Goal: Find specific page/section: Find specific page/section

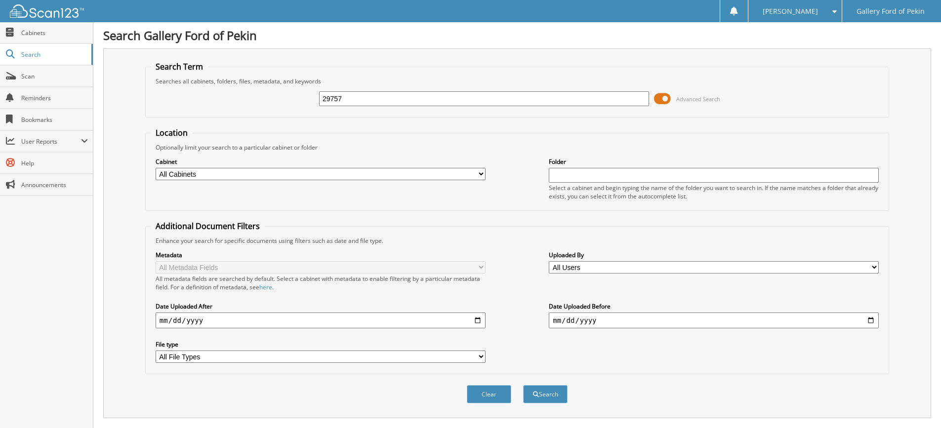
drag, startPoint x: 324, startPoint y: 107, endPoint x: 285, endPoint y: 109, distance: 39.1
click at [303, 108] on div "29757 Advanced Search" at bounding box center [517, 98] width 733 height 27
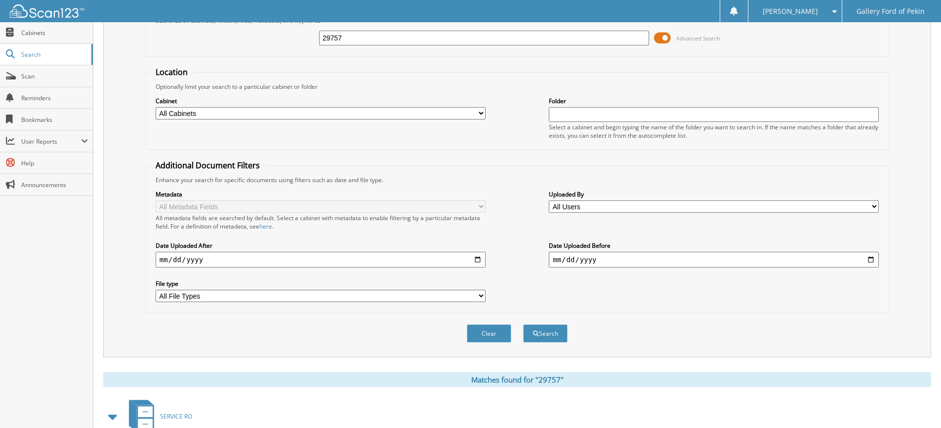
scroll to position [124, 0]
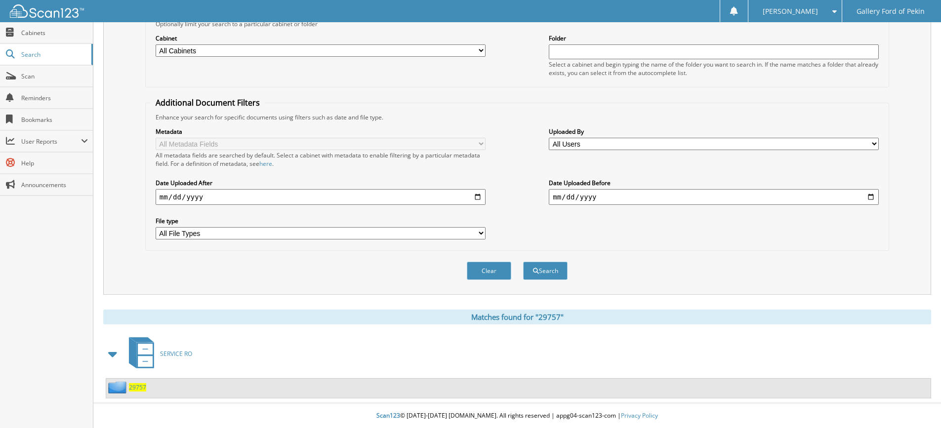
click at [142, 391] on span "29757" at bounding box center [137, 387] width 17 height 8
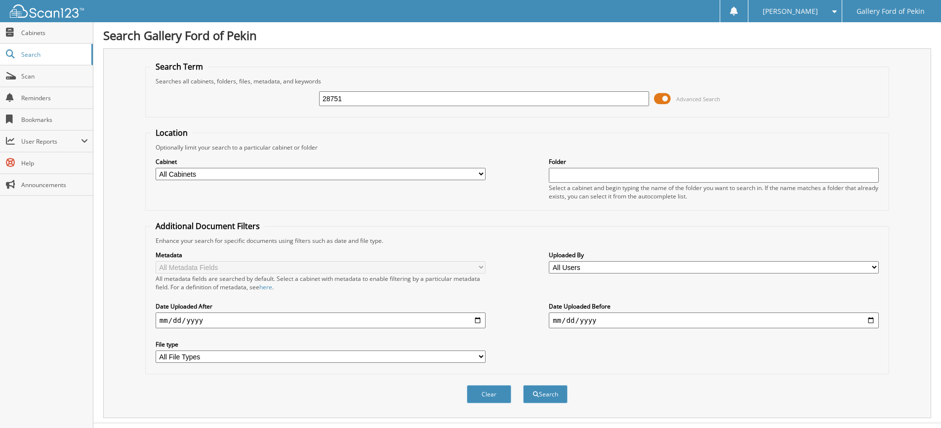
type input "28751"
click at [523, 385] on button "Search" at bounding box center [545, 394] width 44 height 18
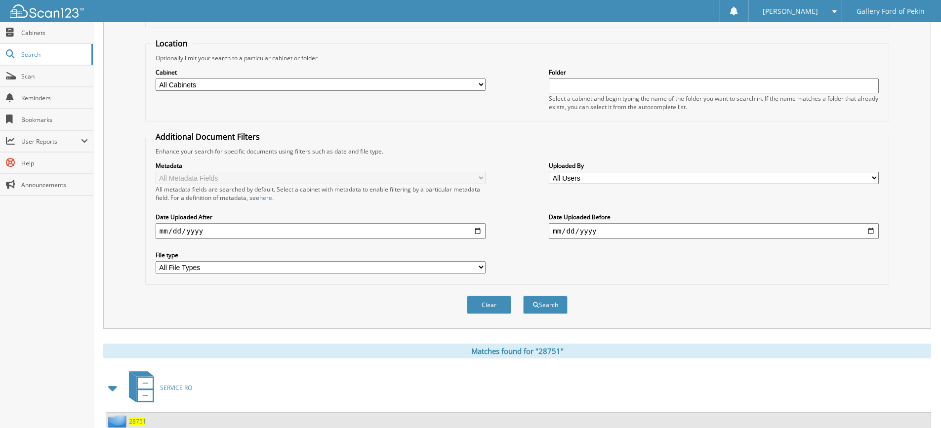
scroll to position [124, 0]
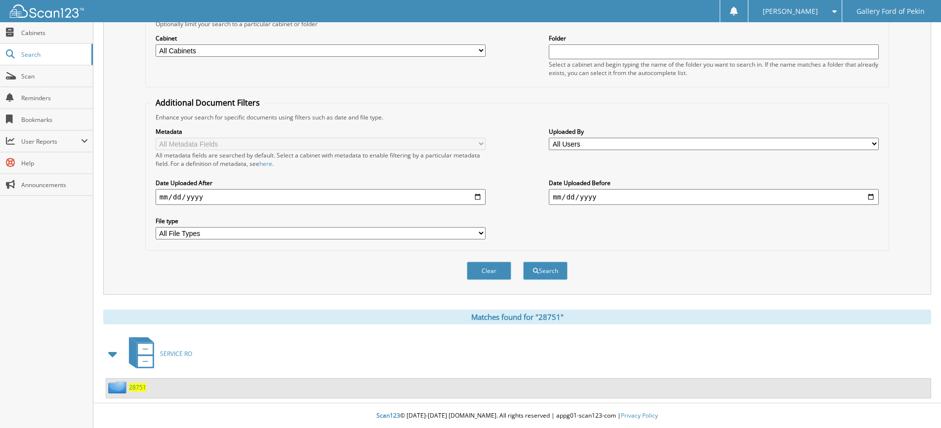
click at [136, 389] on span "28751" at bounding box center [137, 387] width 17 height 8
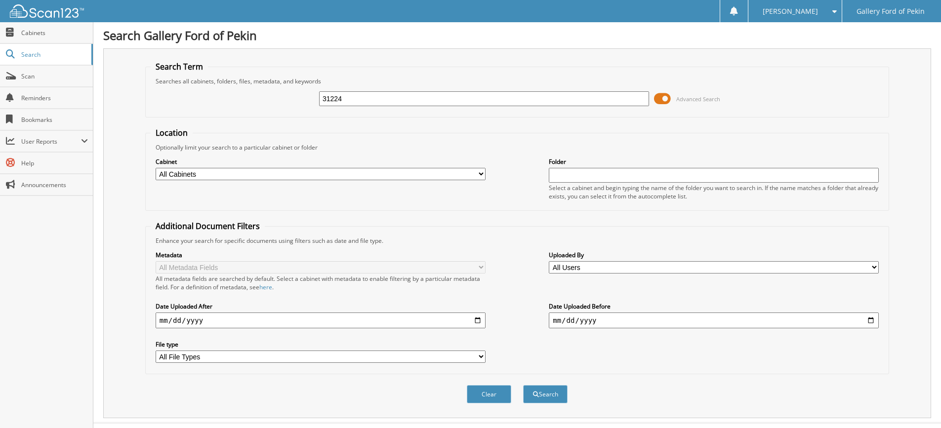
type input "31224"
click at [523, 385] on button "Search" at bounding box center [545, 394] width 44 height 18
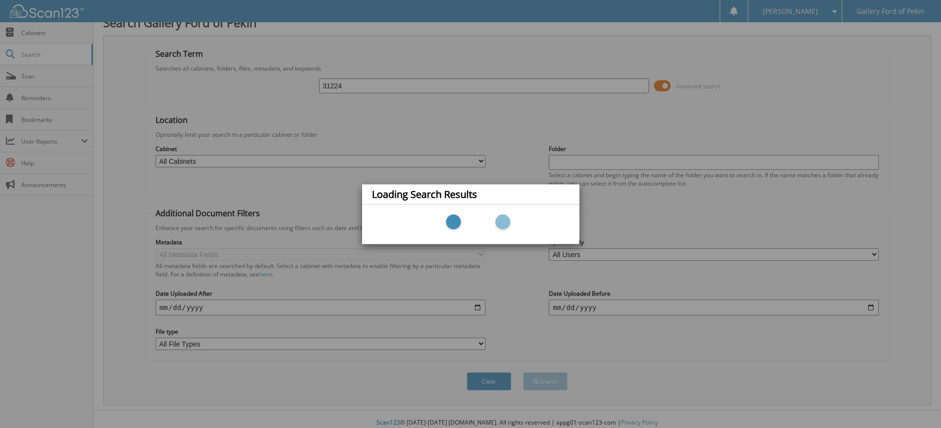
scroll to position [20, 0]
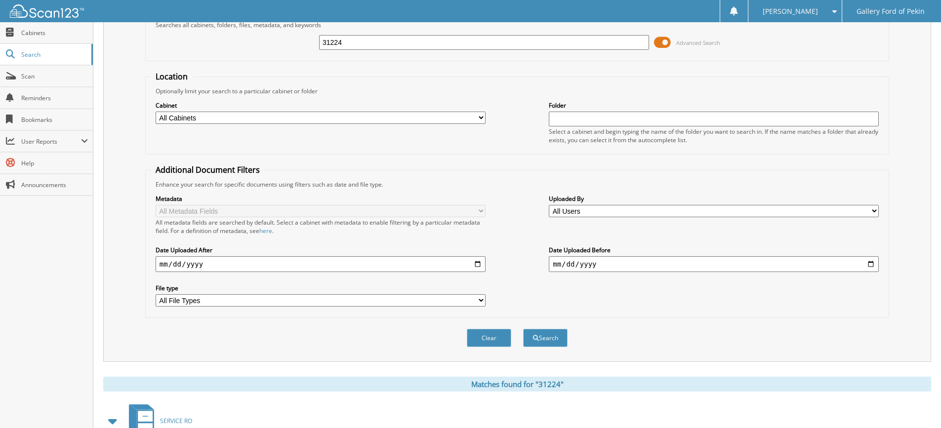
scroll to position [99, 0]
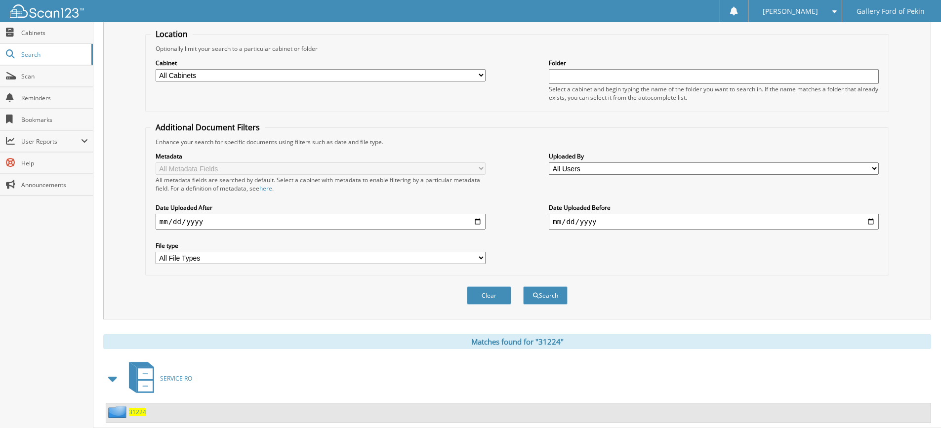
click at [135, 409] on span "31224" at bounding box center [137, 412] width 17 height 8
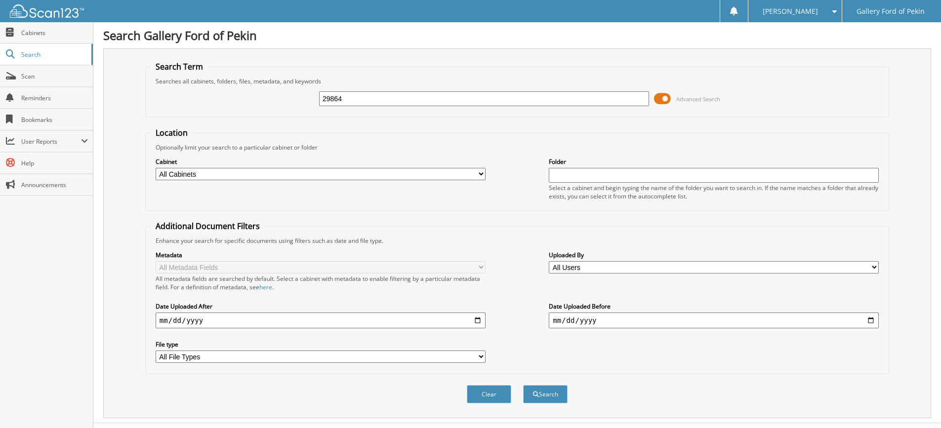
type input "29864"
click at [523, 385] on button "Search" at bounding box center [545, 394] width 44 height 18
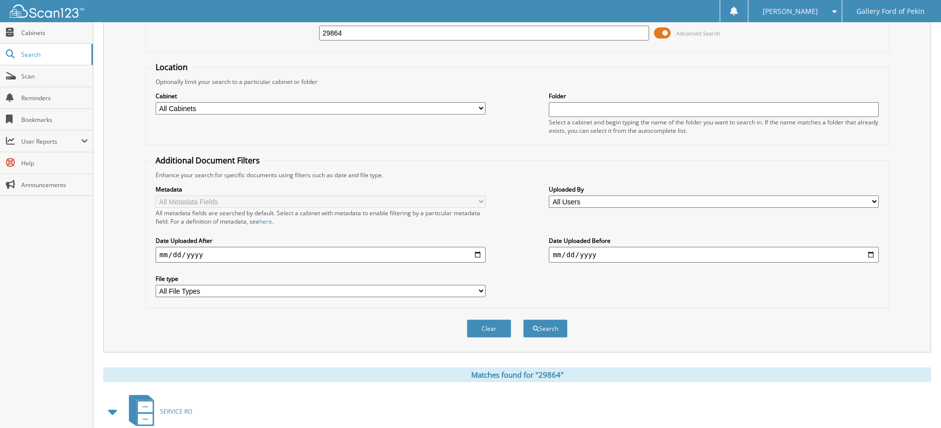
scroll to position [124, 0]
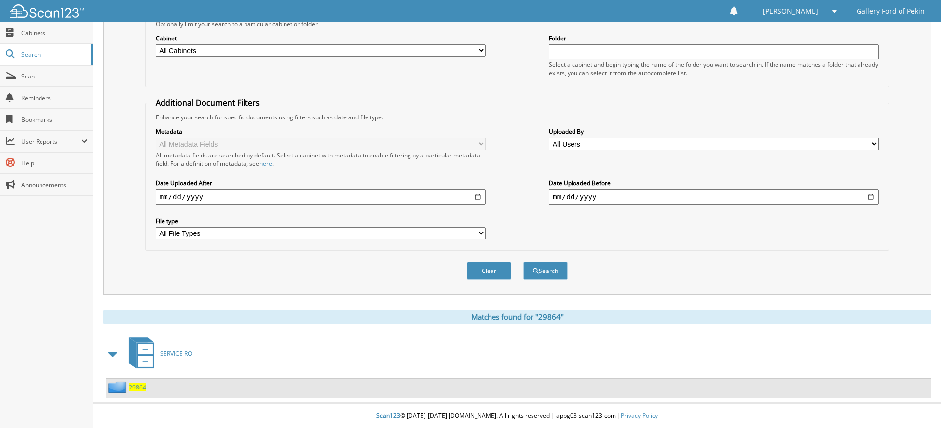
click at [139, 386] on span "29864" at bounding box center [137, 387] width 17 height 8
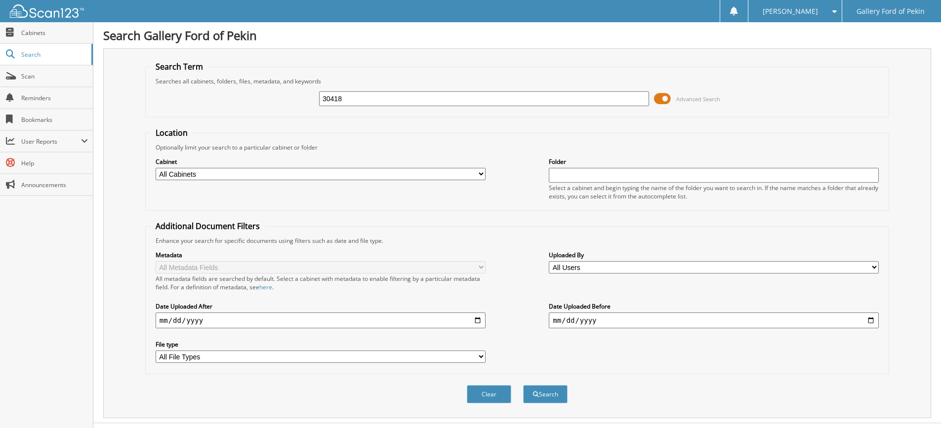
type input "30418"
click at [523, 385] on button "Search" at bounding box center [545, 394] width 44 height 18
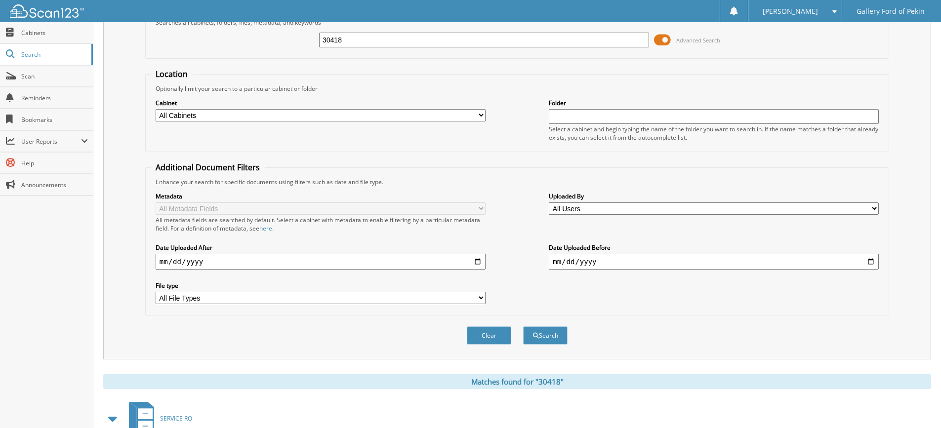
scroll to position [124, 0]
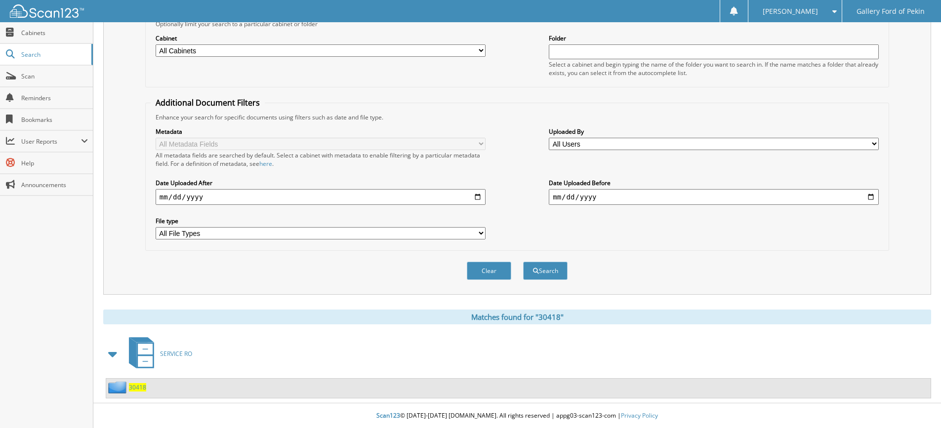
click at [141, 388] on span "30418" at bounding box center [137, 387] width 17 height 8
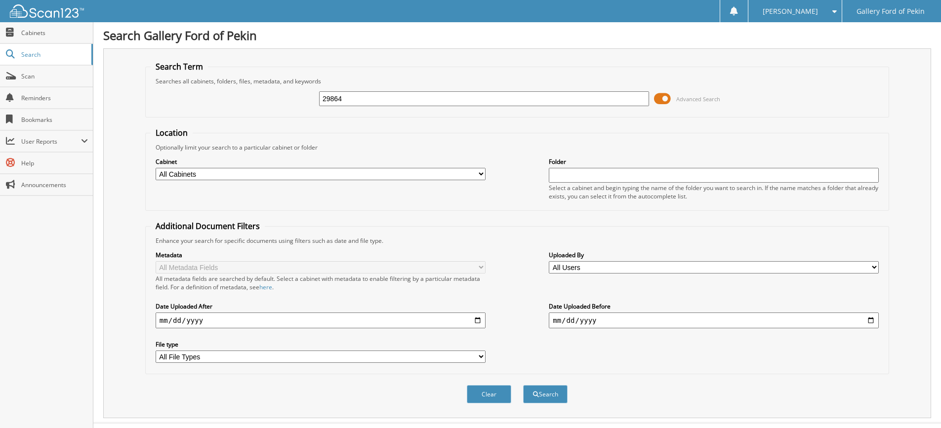
type input "29864"
click at [523, 385] on button "Search" at bounding box center [545, 394] width 44 height 18
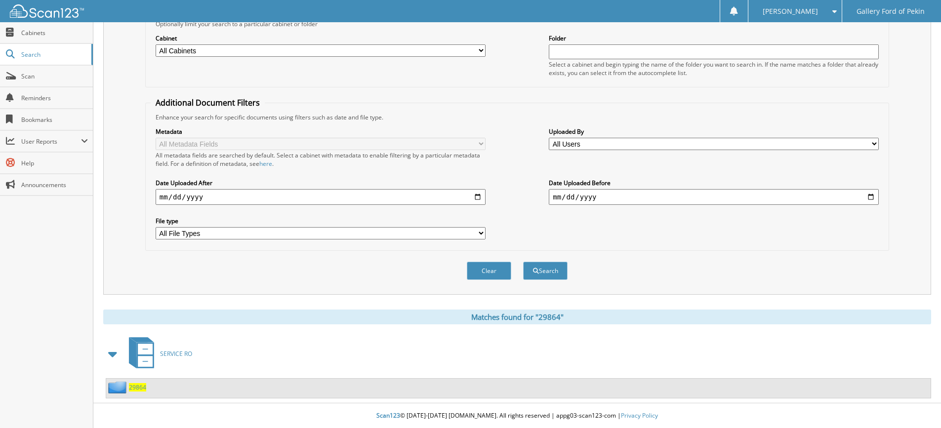
click at [139, 385] on span "29864" at bounding box center [137, 387] width 17 height 8
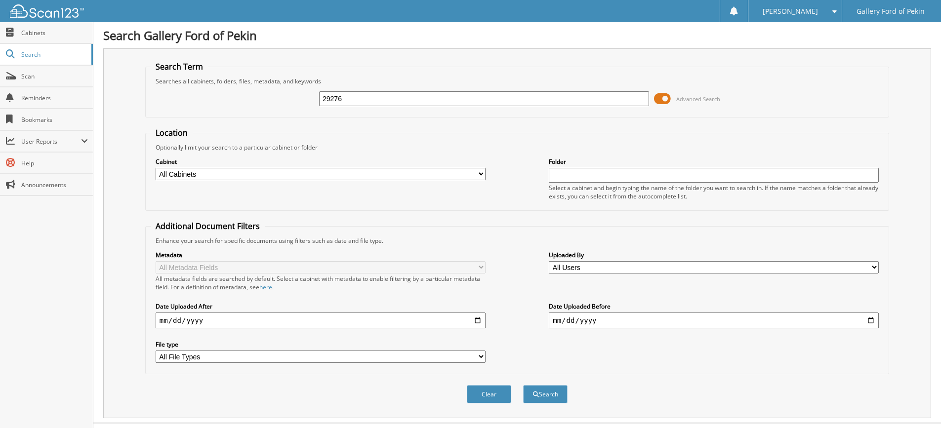
type input "29276"
click at [523, 385] on button "Search" at bounding box center [545, 394] width 44 height 18
drag, startPoint x: 367, startPoint y: 101, endPoint x: 205, endPoint y: 95, distance: 162.7
click at [308, 96] on div "29276 Advanced Search" at bounding box center [517, 98] width 733 height 27
type input "29864"
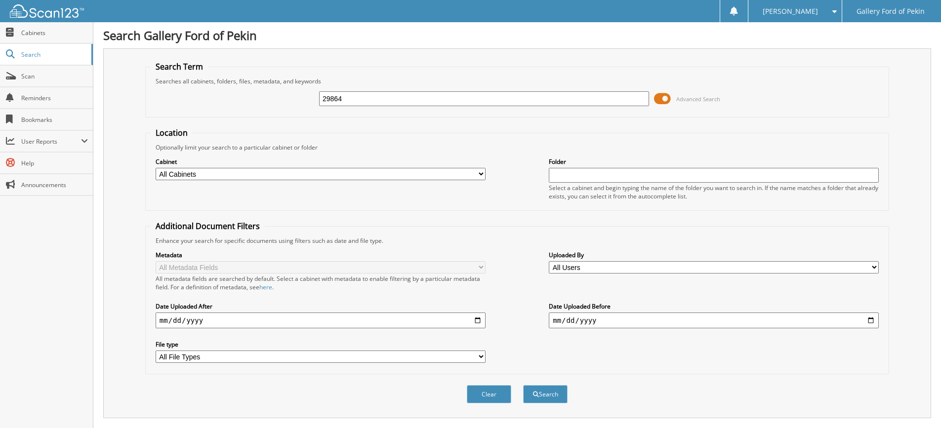
click at [523, 385] on button "Search" at bounding box center [545, 394] width 44 height 18
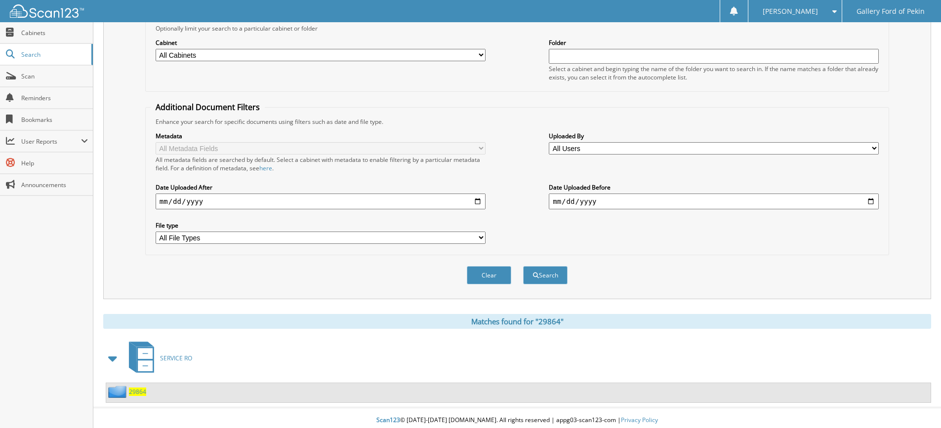
scroll to position [124, 0]
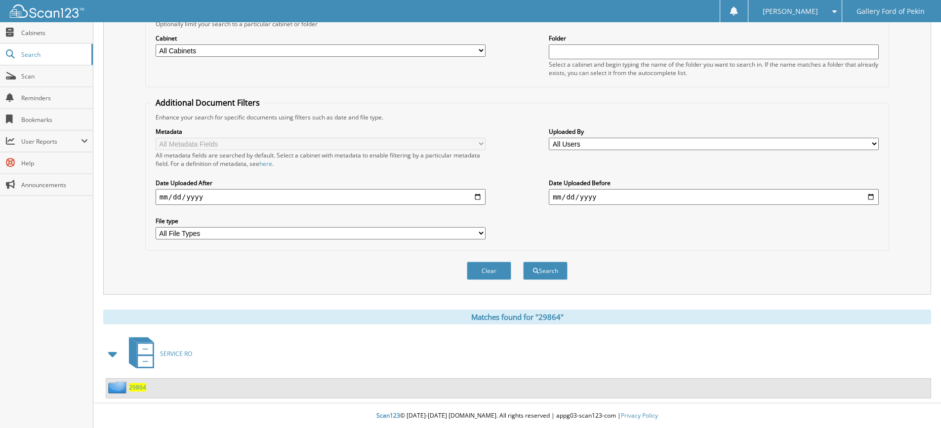
click at [136, 387] on span "29864" at bounding box center [137, 387] width 17 height 8
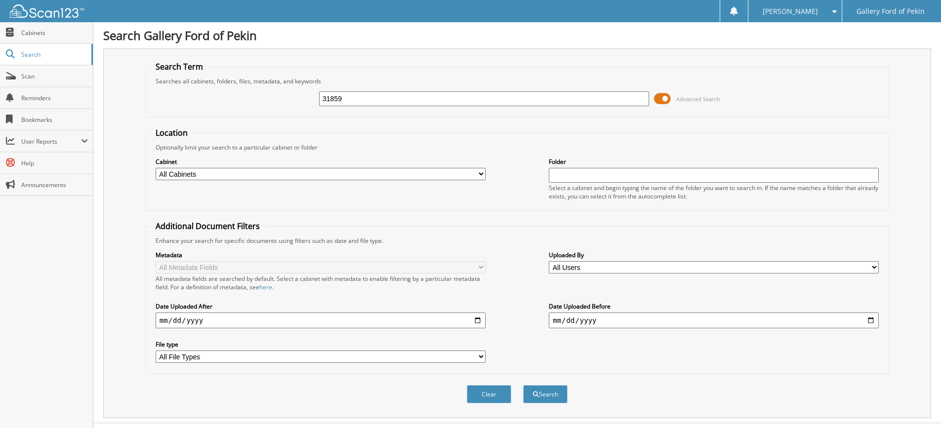
type input "31859"
click at [523, 385] on button "Search" at bounding box center [545, 394] width 44 height 18
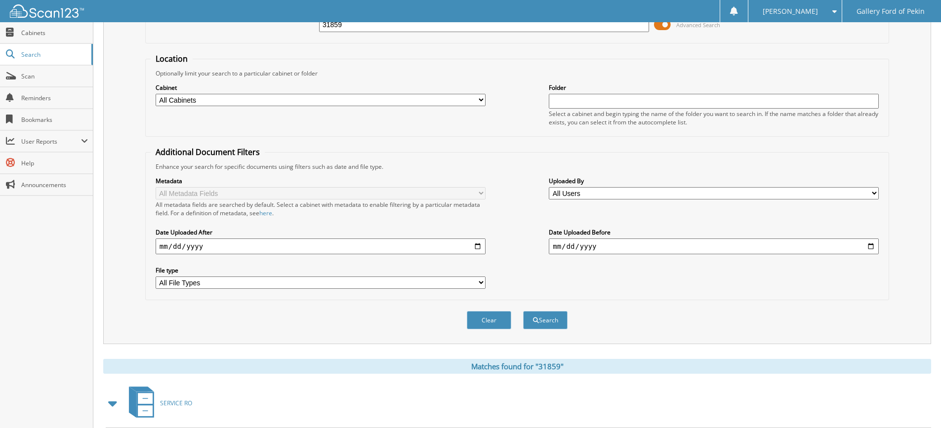
scroll to position [124, 0]
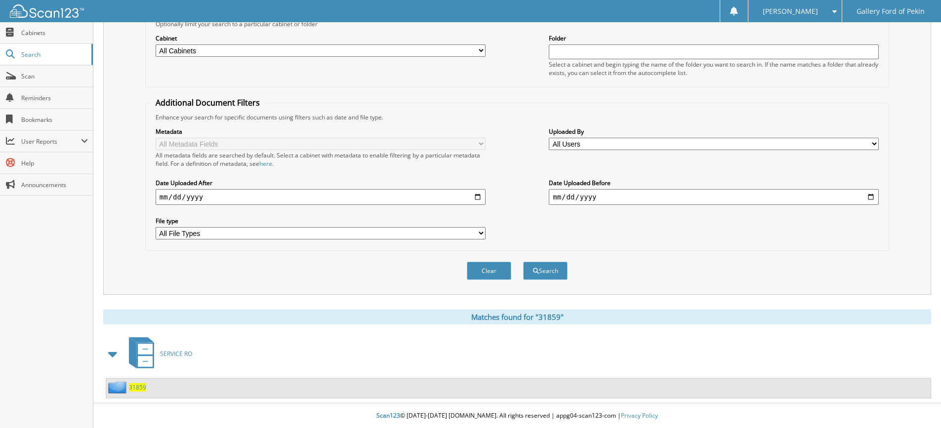
click at [138, 384] on span "31859" at bounding box center [137, 387] width 17 height 8
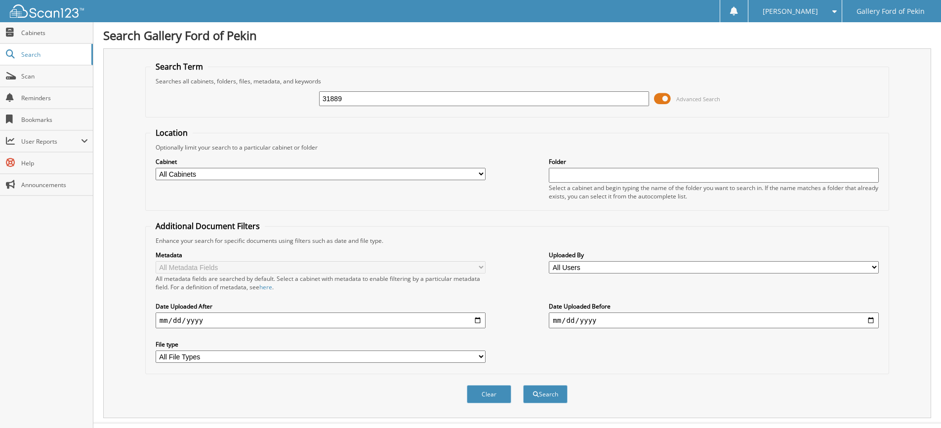
type input "31889"
click at [523, 385] on button "Search" at bounding box center [545, 394] width 44 height 18
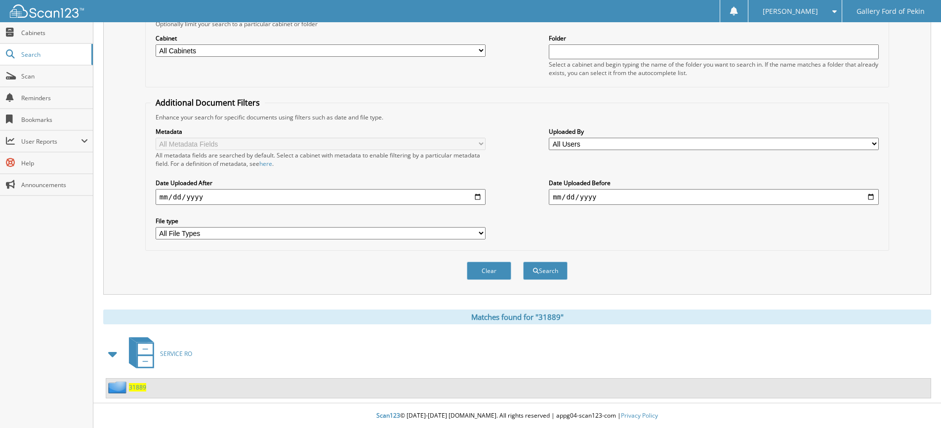
click at [134, 386] on span "31889" at bounding box center [137, 387] width 17 height 8
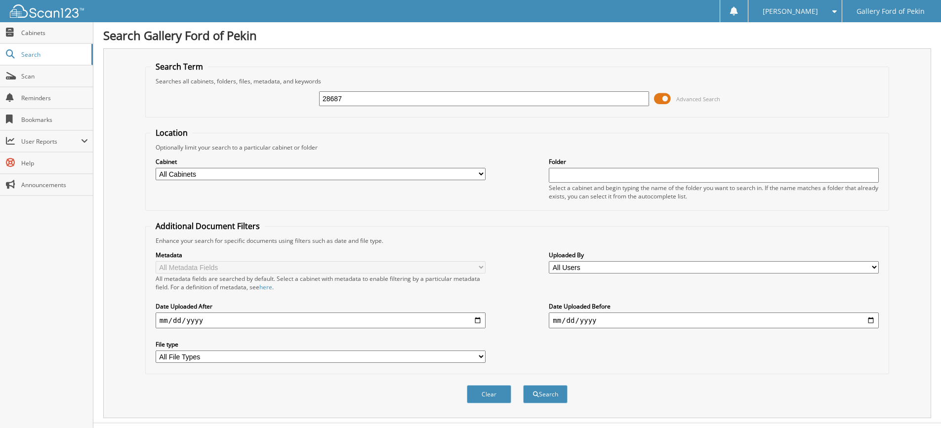
type input "28687"
click at [523, 385] on button "Search" at bounding box center [545, 394] width 44 height 18
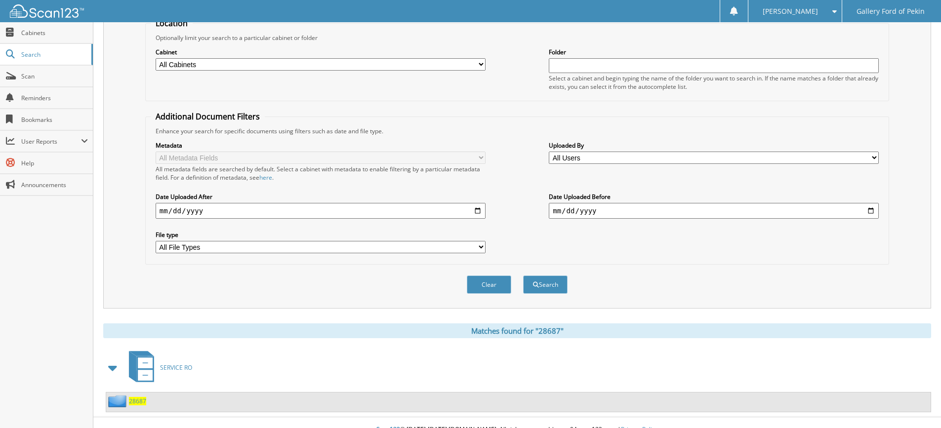
scroll to position [124, 0]
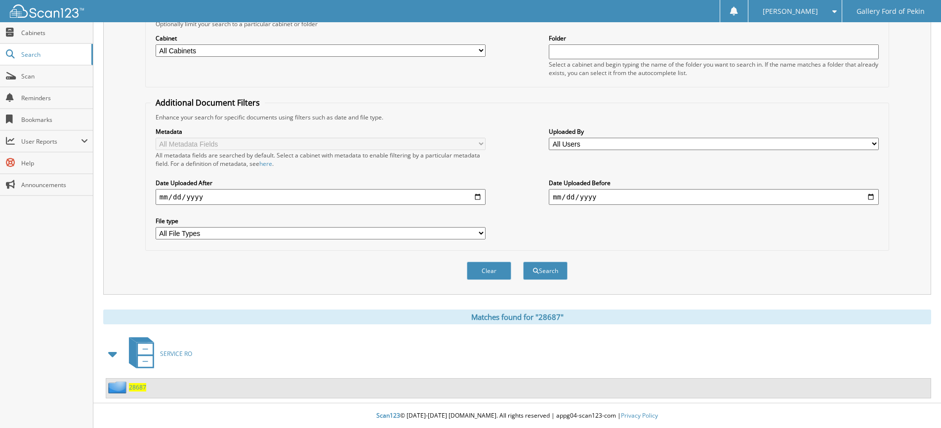
click at [138, 388] on span "28687" at bounding box center [137, 387] width 17 height 8
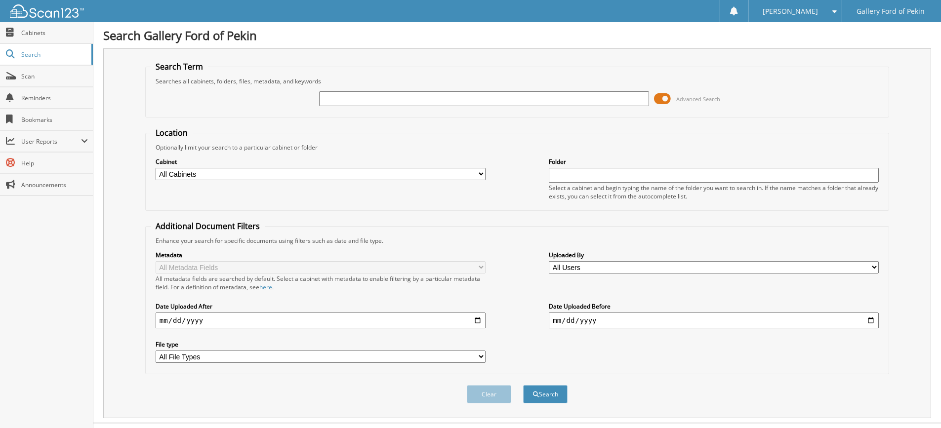
click at [459, 99] on input "text" at bounding box center [484, 98] width 330 height 15
type input "32040"
click at [523, 385] on button "Search" at bounding box center [545, 394] width 44 height 18
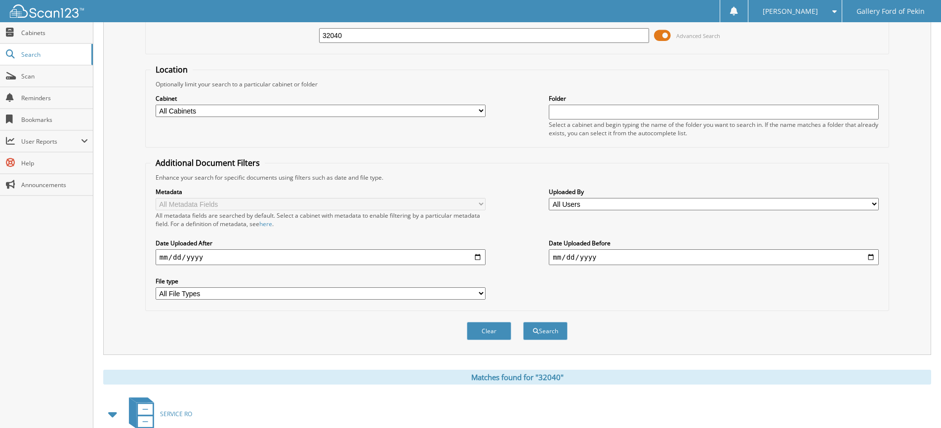
scroll to position [124, 0]
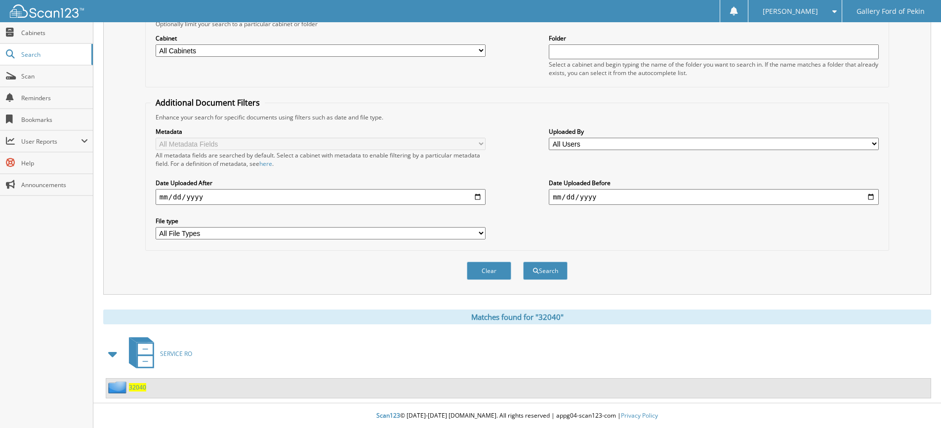
click at [136, 387] on span "32040" at bounding box center [137, 387] width 17 height 8
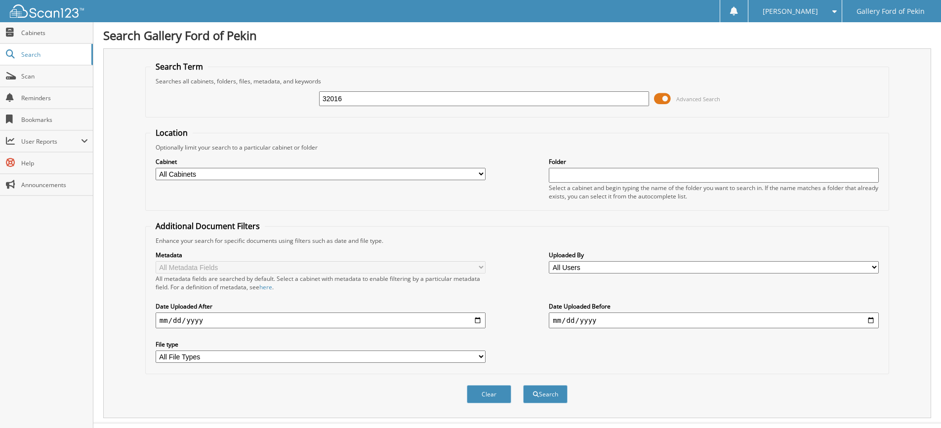
type input "32016"
click at [523, 385] on button "Search" at bounding box center [545, 394] width 44 height 18
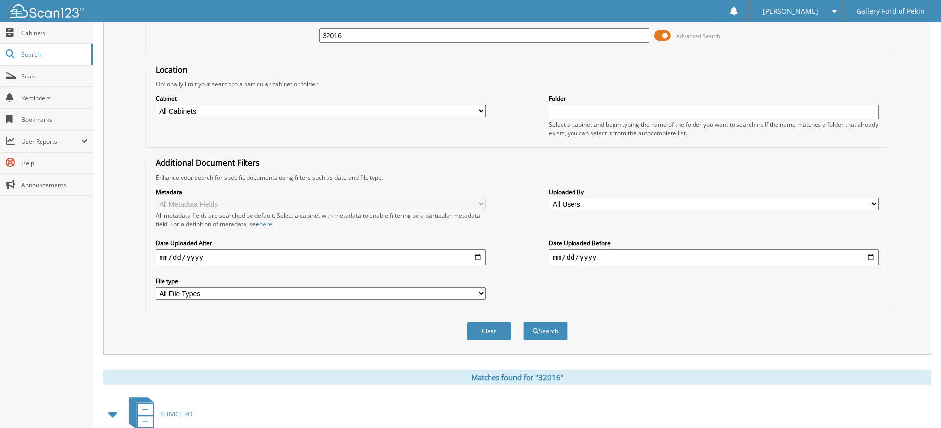
scroll to position [124, 0]
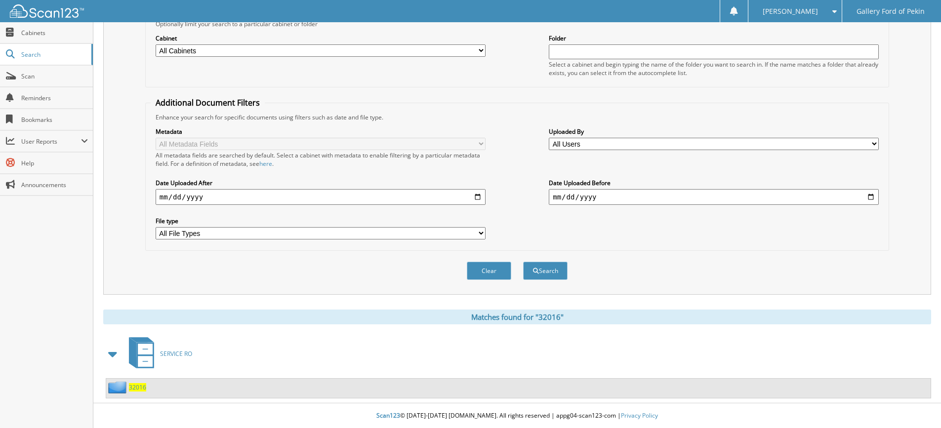
click at [135, 390] on span "32016" at bounding box center [137, 387] width 17 height 8
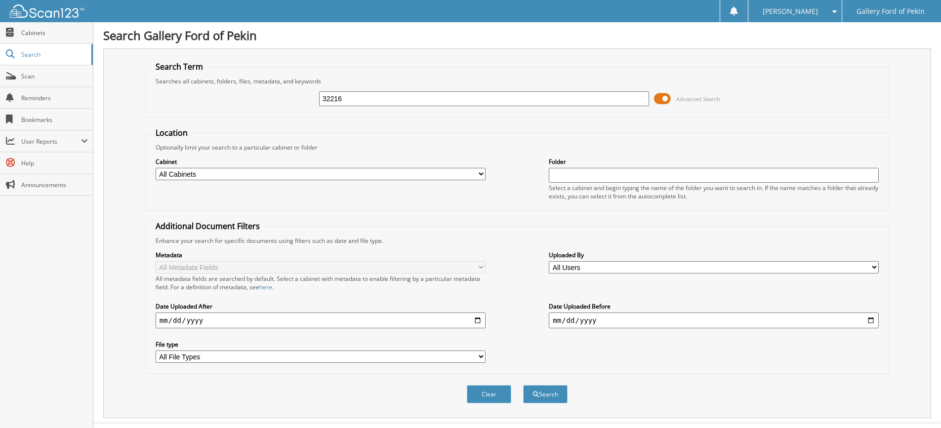
type input "32216"
click at [523, 385] on button "Search" at bounding box center [545, 394] width 44 height 18
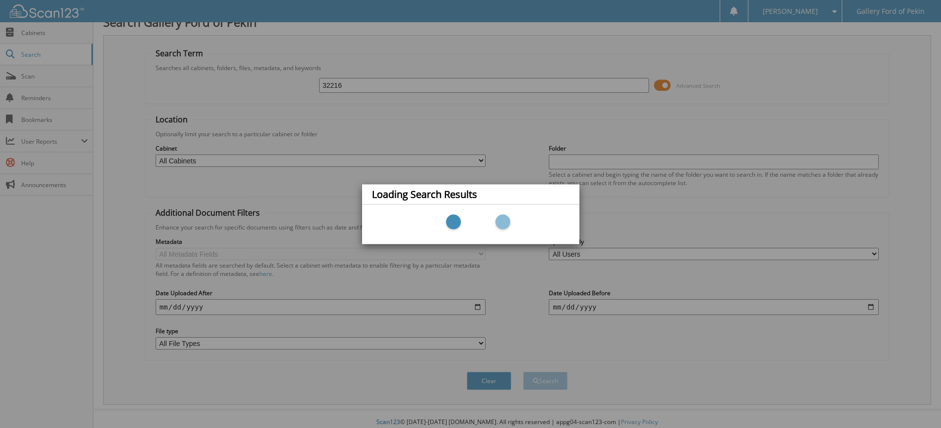
scroll to position [20, 0]
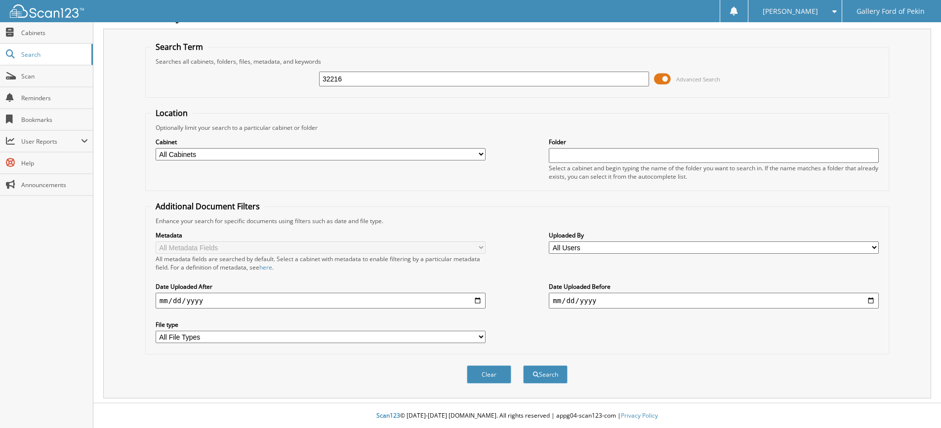
type input "32216"
click at [523, 366] on button "Search" at bounding box center [545, 375] width 44 height 18
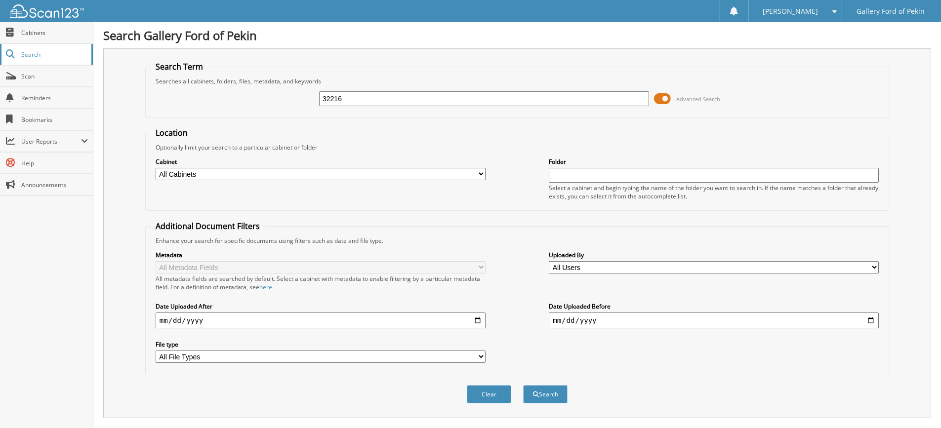
drag, startPoint x: 342, startPoint y: 102, endPoint x: 90, endPoint y: 64, distance: 254.4
click at [92, 65] on body "[PERSON_NAME] Settings Logout Gallery Ford of Pekin Close Cabinets Search" at bounding box center [470, 241] width 941 height 483
type input "27619"
click at [523, 385] on button "Search" at bounding box center [545, 394] width 44 height 18
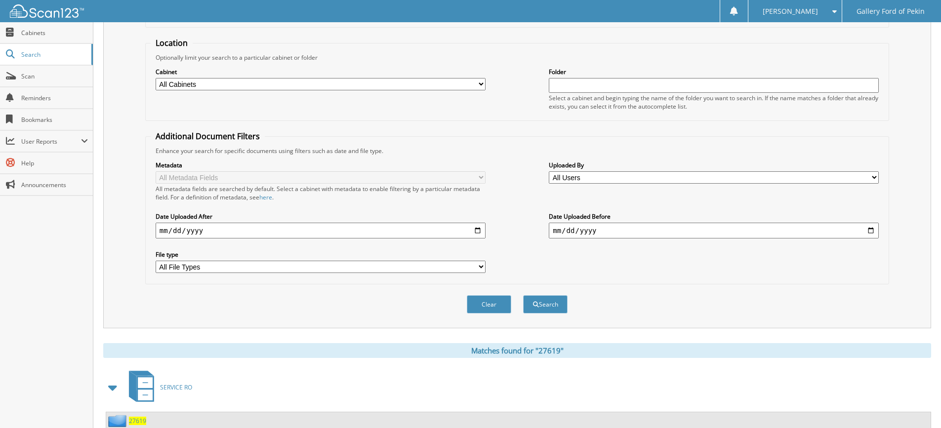
scroll to position [124, 0]
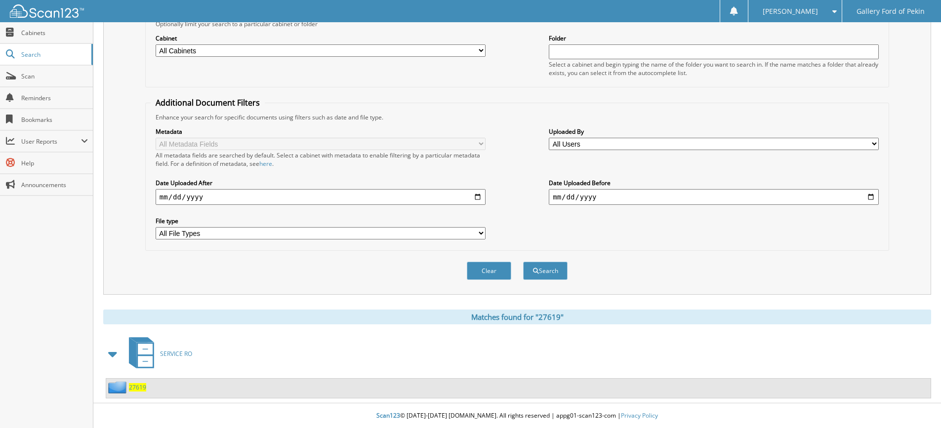
click at [144, 392] on div "27619" at bounding box center [126, 387] width 40 height 12
click at [144, 388] on span "27619" at bounding box center [137, 387] width 17 height 8
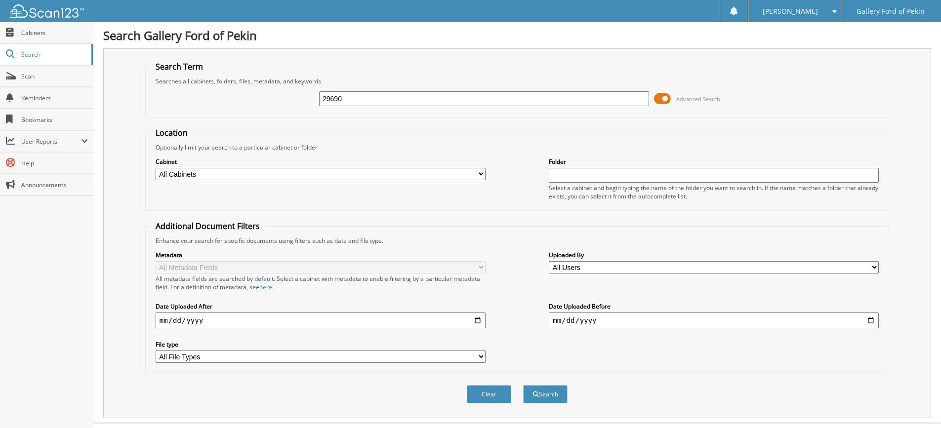
type input "29690"
click at [523, 385] on button "Search" at bounding box center [545, 394] width 44 height 18
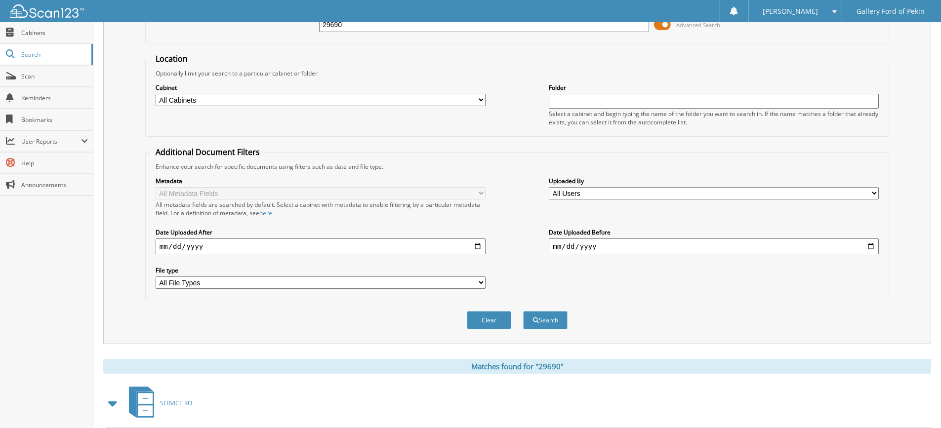
scroll to position [124, 0]
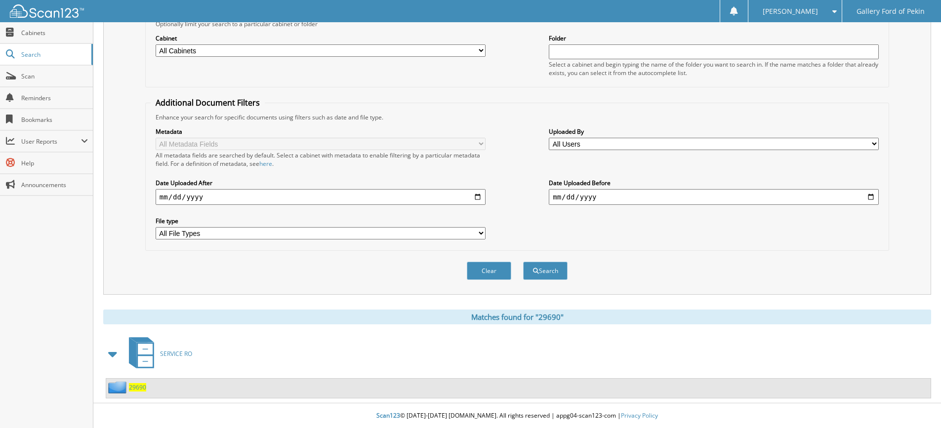
click at [140, 387] on span "29690" at bounding box center [137, 387] width 17 height 8
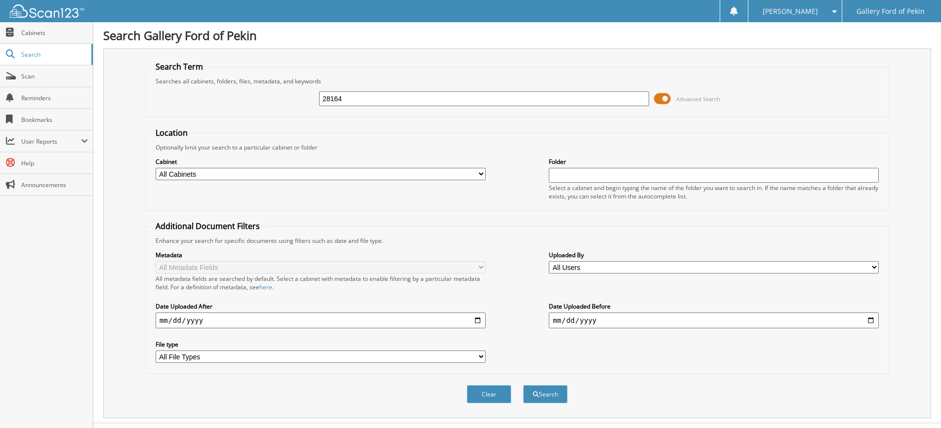
type input "28164"
click at [523, 385] on button "Search" at bounding box center [545, 394] width 44 height 18
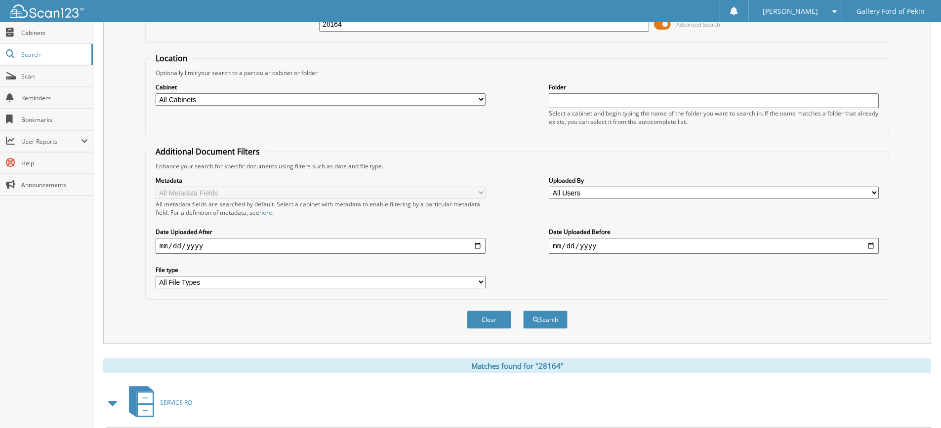
scroll to position [124, 0]
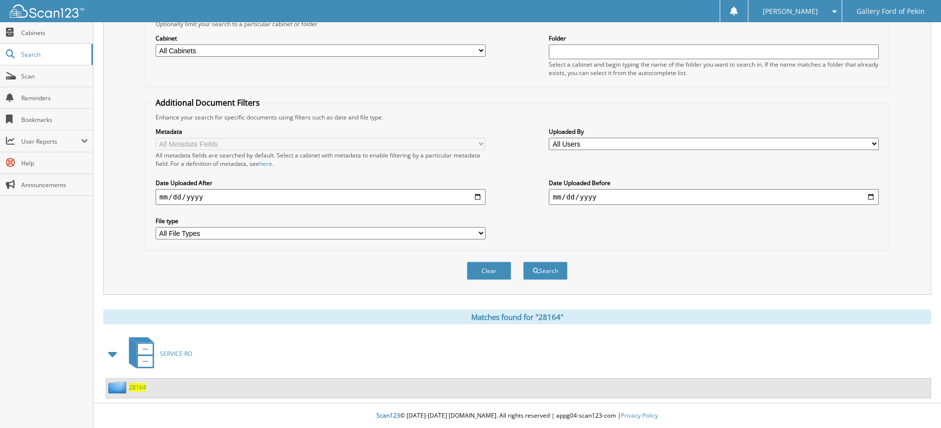
click at [140, 387] on span "28164" at bounding box center [137, 387] width 17 height 8
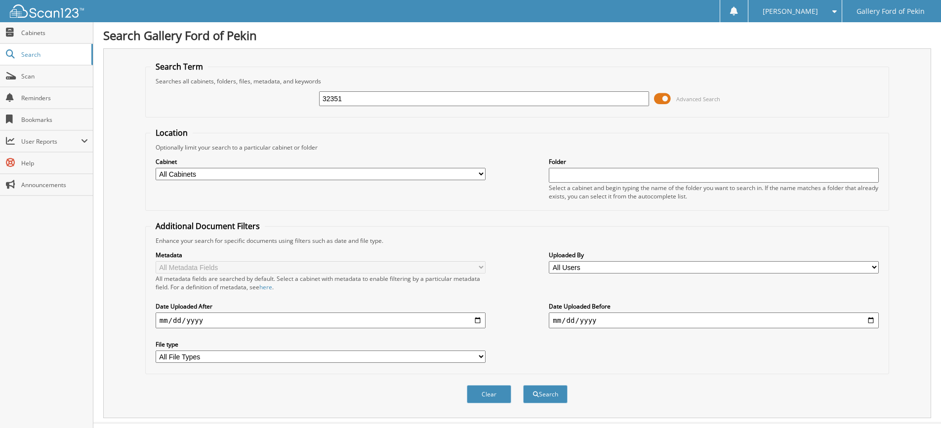
type input "32351"
click at [523, 385] on button "Search" at bounding box center [545, 394] width 44 height 18
drag, startPoint x: 353, startPoint y: 98, endPoint x: 220, endPoint y: 90, distance: 133.7
click at [222, 91] on div "32351 Advanced Search" at bounding box center [517, 98] width 733 height 27
type input "30889"
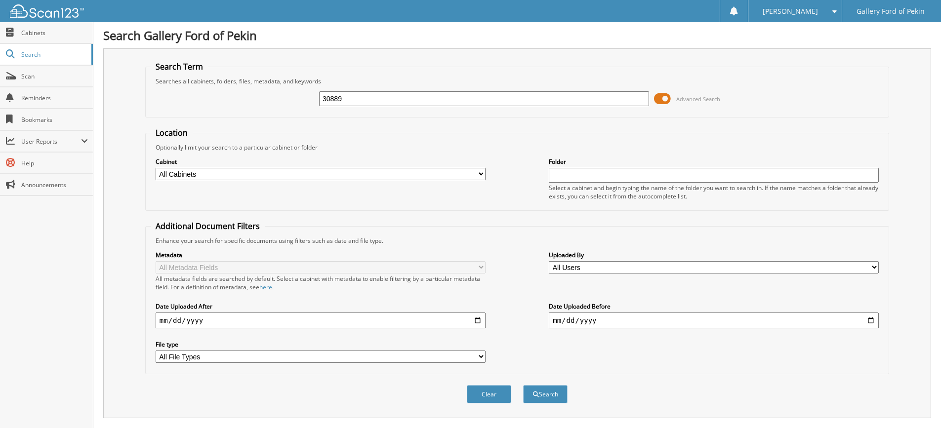
click at [523, 385] on button "Search" at bounding box center [545, 394] width 44 height 18
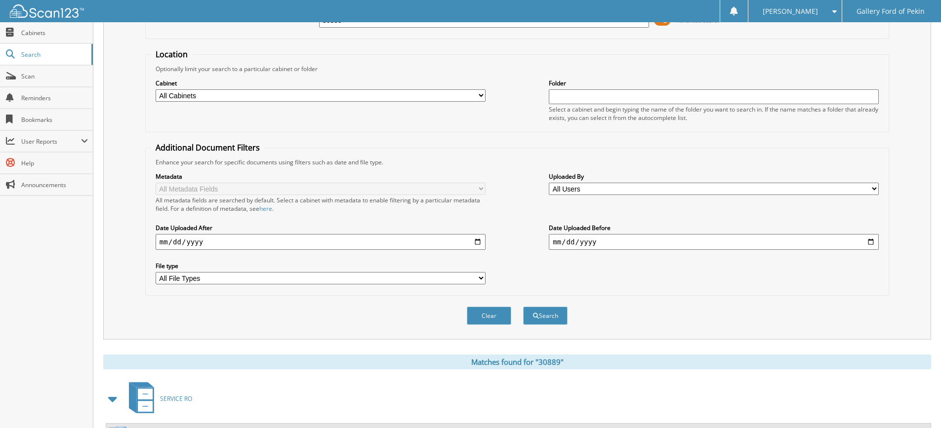
scroll to position [124, 0]
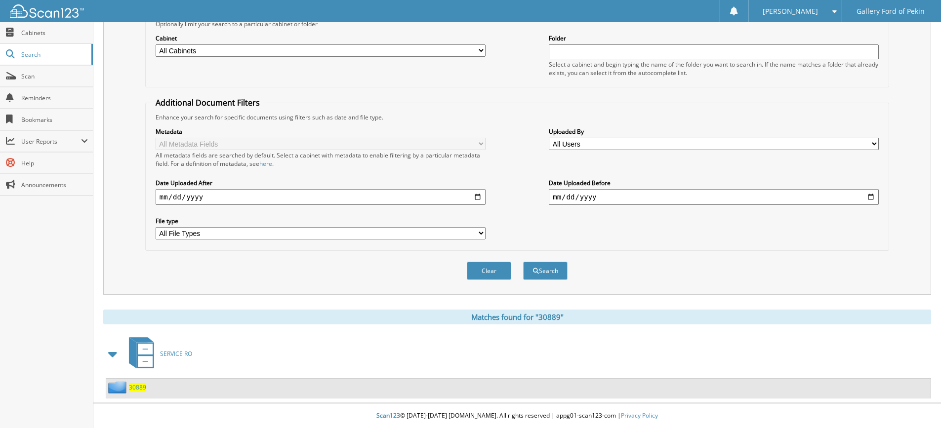
click at [142, 386] on span "30889" at bounding box center [137, 387] width 17 height 8
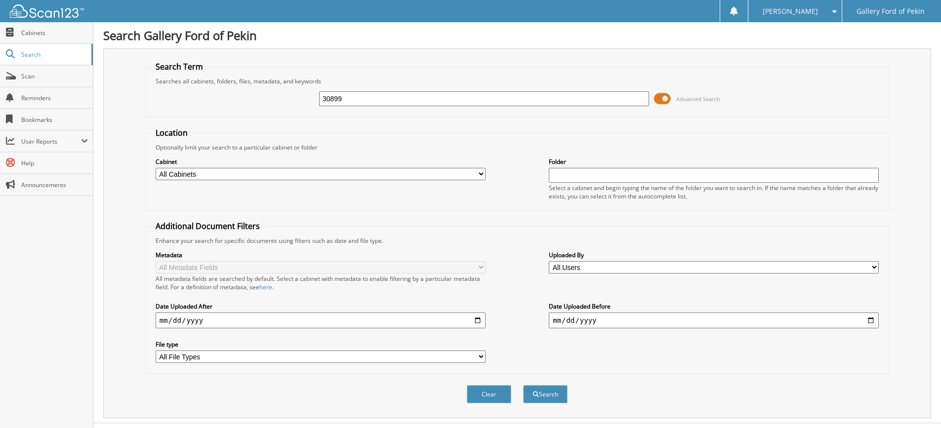
type input "30899"
click at [523, 385] on button "Search" at bounding box center [545, 394] width 44 height 18
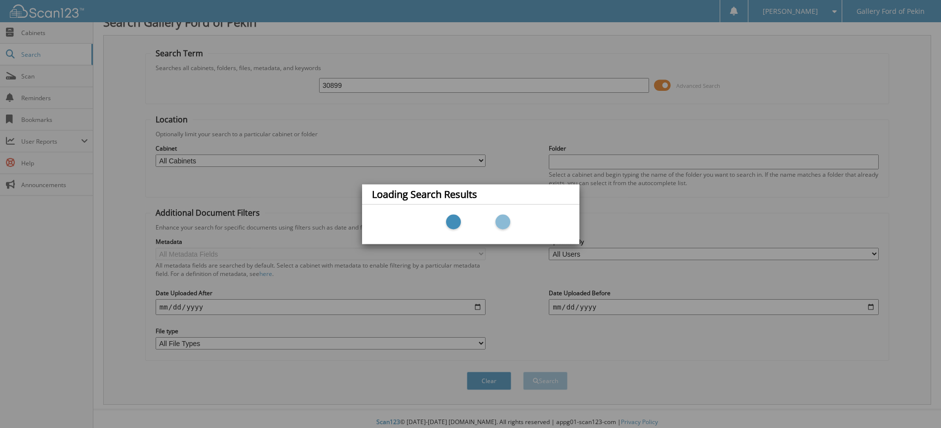
scroll to position [20, 0]
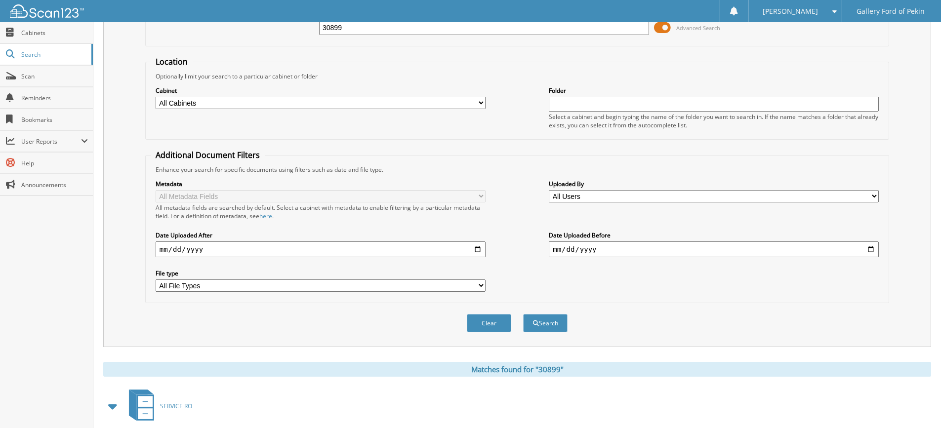
scroll to position [124, 0]
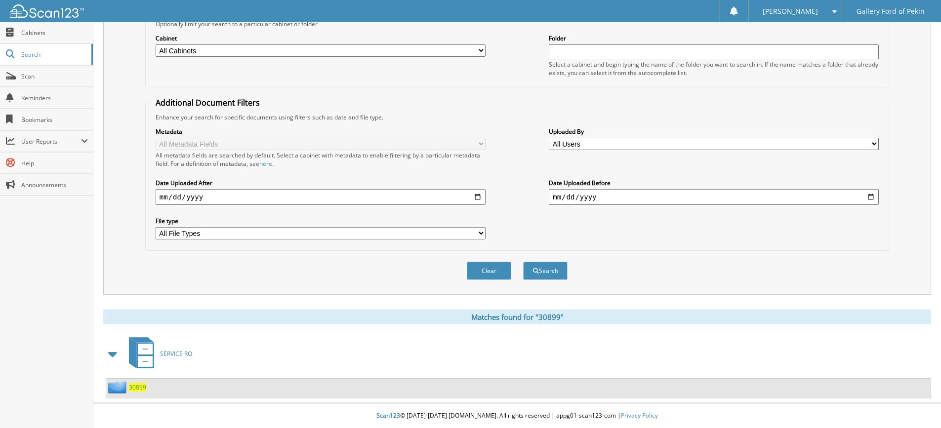
click at [139, 386] on span "30899" at bounding box center [137, 387] width 17 height 8
